Goal: Task Accomplishment & Management: Use online tool/utility

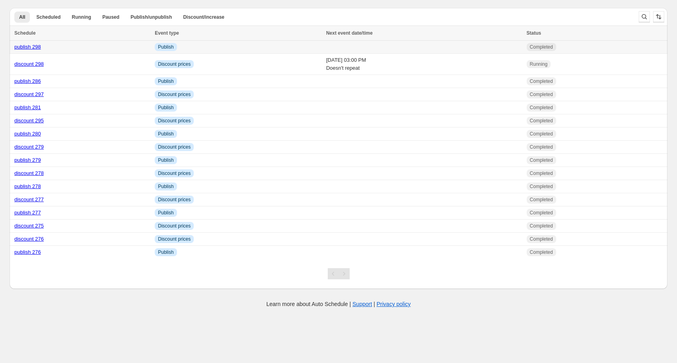
click at [39, 48] on link "publish 298" at bounding box center [27, 47] width 27 height 6
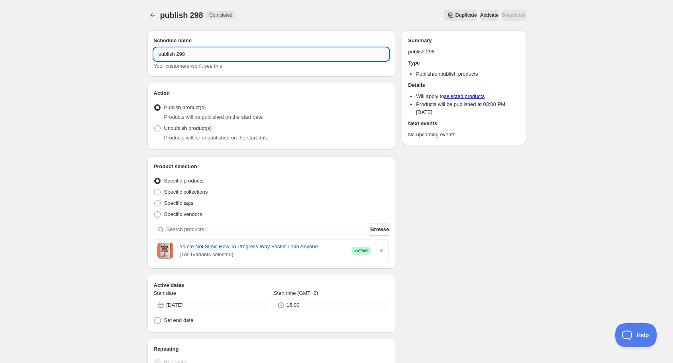
drag, startPoint x: 182, startPoint y: 55, endPoint x: 196, endPoint y: 51, distance: 15.3
click at [186, 55] on input "publish 298" at bounding box center [271, 54] width 235 height 13
type input "publish 299"
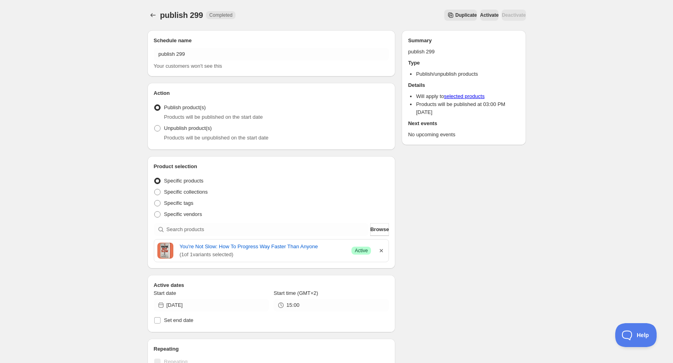
click at [381, 249] on icon "button" at bounding box center [381, 251] width 8 height 8
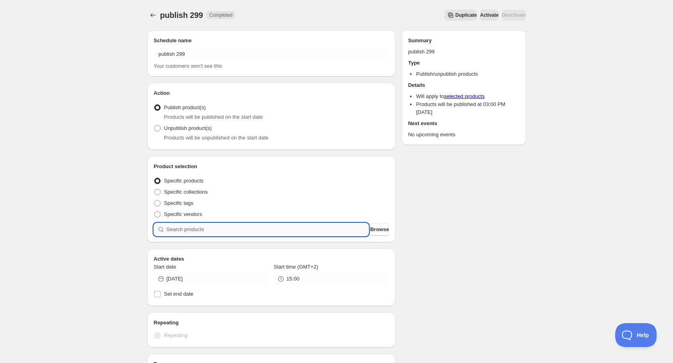
click at [306, 231] on input "search" at bounding box center [268, 229] width 202 height 13
type input "v"
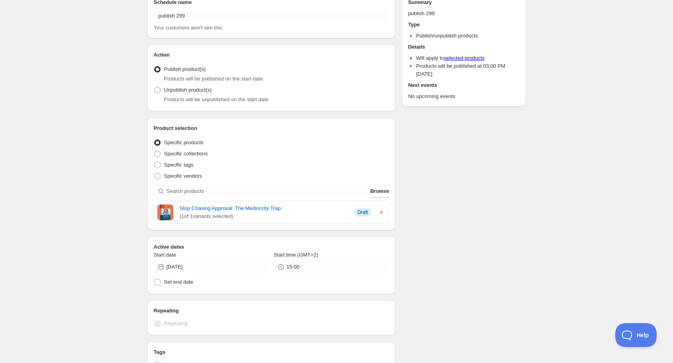
scroll to position [96, 0]
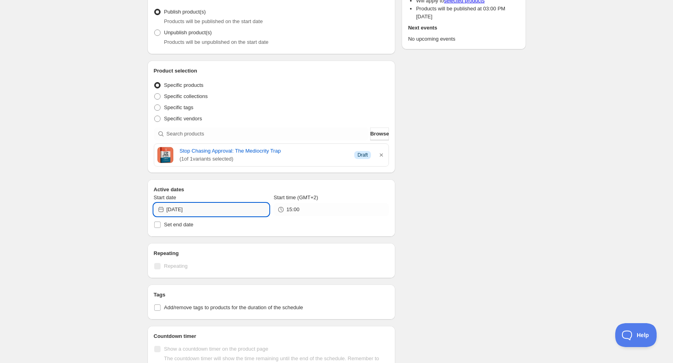
click at [215, 209] on input "[DATE]" at bounding box center [218, 209] width 102 height 13
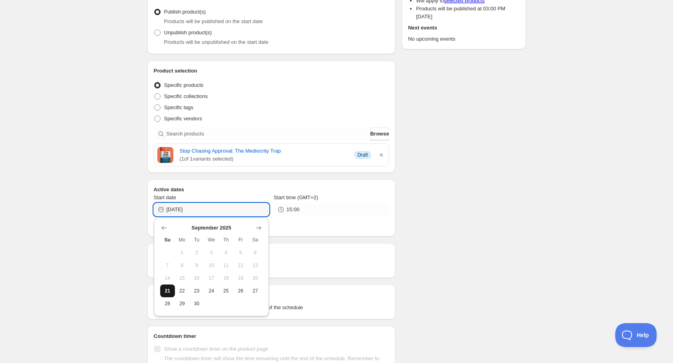
click at [162, 290] on button "21" at bounding box center [167, 291] width 15 height 13
type input "2025-09-21"
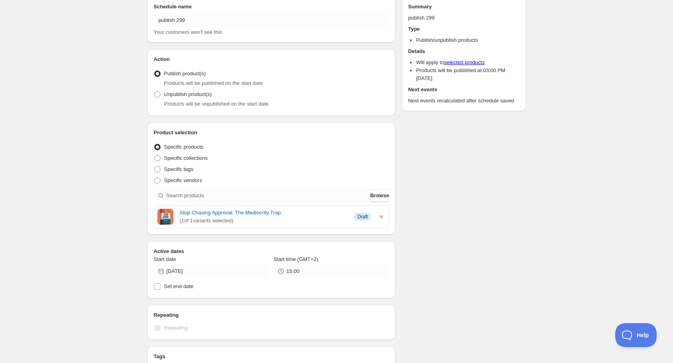
scroll to position [0, 0]
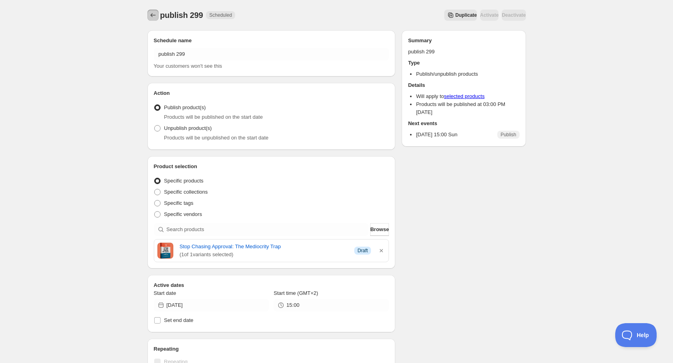
click at [151, 14] on icon "Schedules" at bounding box center [152, 15] width 5 height 4
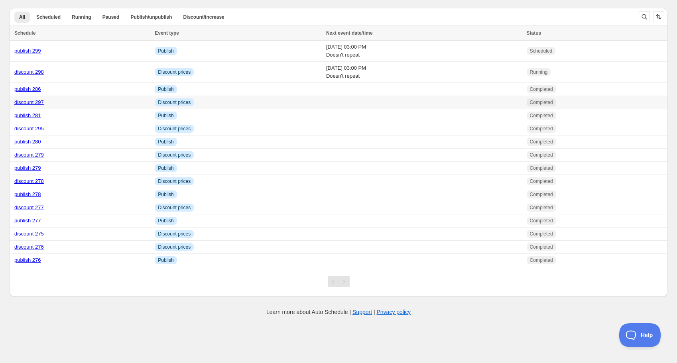
click at [37, 102] on link "discount 297" at bounding box center [28, 102] width 29 height 6
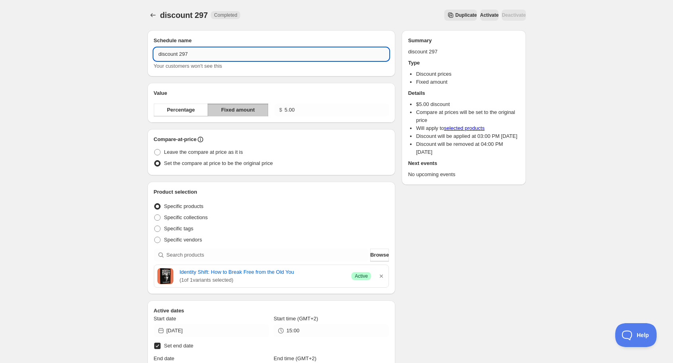
drag, startPoint x: 185, startPoint y: 54, endPoint x: 194, endPoint y: 54, distance: 8.4
click at [192, 54] on input "discount 297" at bounding box center [271, 54] width 235 height 13
type input "discount 299"
click at [381, 275] on icon "button" at bounding box center [381, 276] width 8 height 8
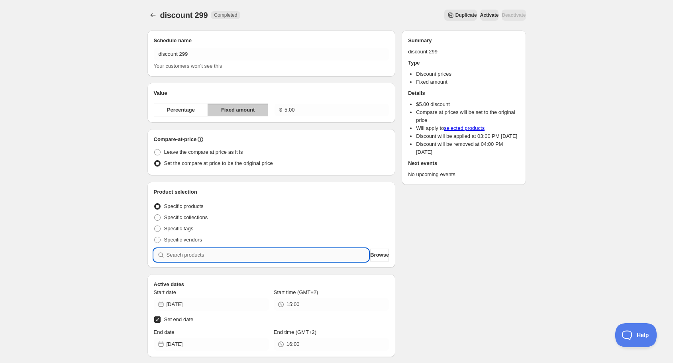
click at [304, 253] on input "search" at bounding box center [268, 255] width 202 height 13
type input "me"
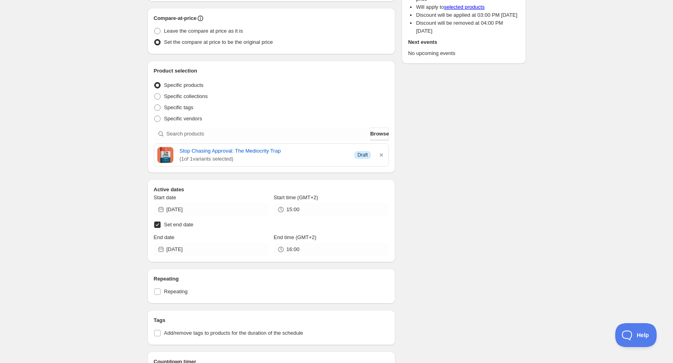
scroll to position [128, 0]
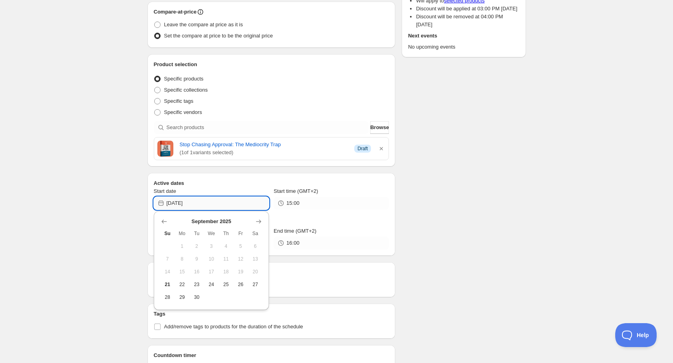
click at [192, 204] on input "2025-09-18" at bounding box center [218, 203] width 102 height 13
click at [167, 282] on span "21" at bounding box center [167, 284] width 8 height 6
type input "2025-09-21"
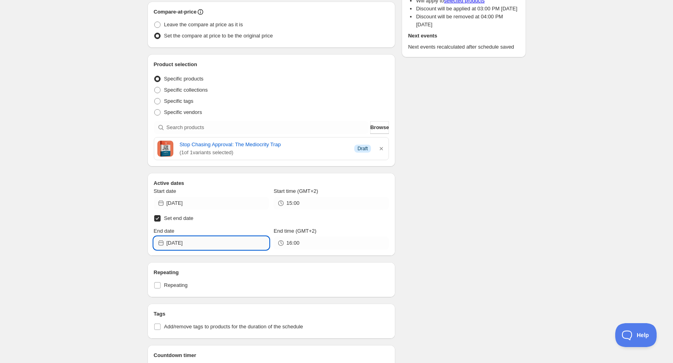
click at [211, 247] on input "2025-09-21" at bounding box center [218, 243] width 102 height 13
click at [198, 325] on span "23" at bounding box center [196, 324] width 8 height 6
type input "2025-09-23"
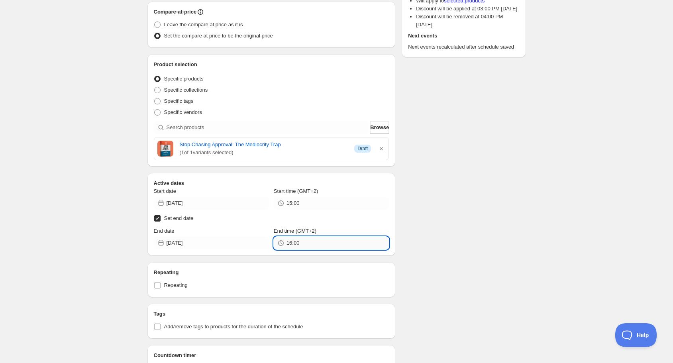
click at [301, 246] on input "16:00" at bounding box center [337, 243] width 102 height 13
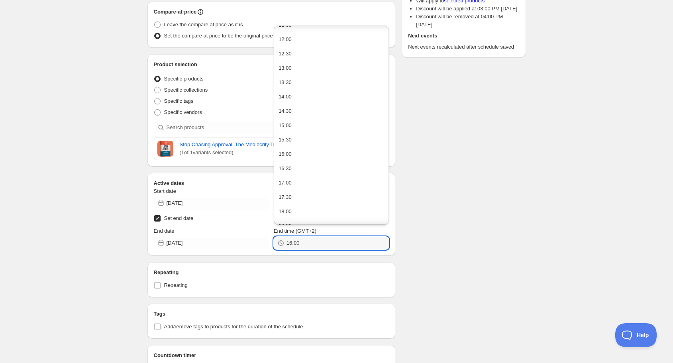
scroll to position [333, 0]
click at [298, 128] on button "15:00" at bounding box center [331, 132] width 110 height 13
type input "15:00"
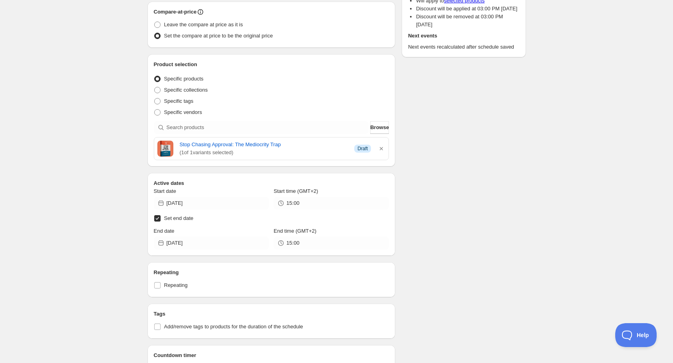
click at [470, 219] on div "Schedule name discount 299 Your customers won't see this Value Percentage Fixed…" at bounding box center [333, 334] width 385 height 877
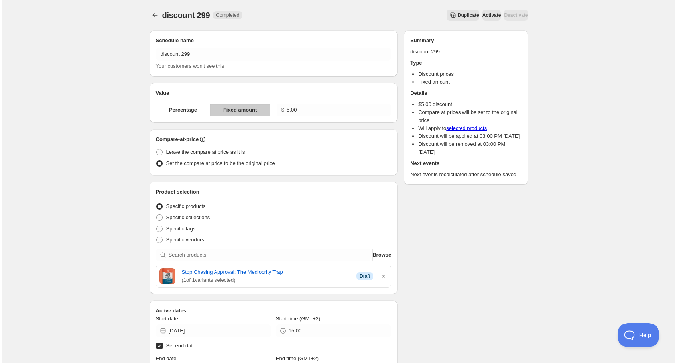
scroll to position [0, 0]
click at [150, 16] on icon "Schedules" at bounding box center [153, 15] width 8 height 8
